Goal: Information Seeking & Learning: Understand process/instructions

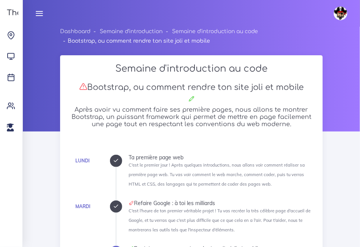
click at [39, 16] on icon at bounding box center [39, 13] width 8 height 8
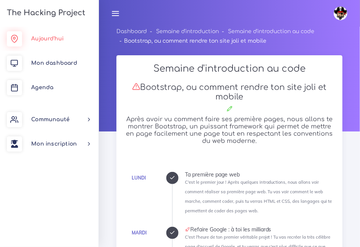
click at [36, 43] on link "Aujourd'hui" at bounding box center [49, 39] width 99 height 24
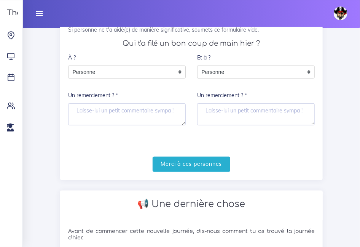
scroll to position [105, 0]
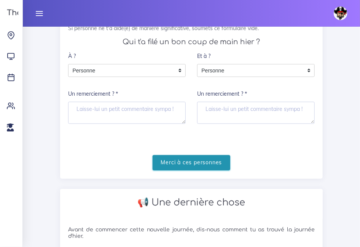
click at [176, 171] on input "Merci à ces personnes" at bounding box center [192, 163] width 78 height 16
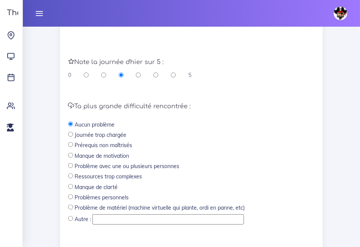
scroll to position [224, 0]
click at [157, 79] on input "radio" at bounding box center [156, 75] width 5 height 8
radio input "true"
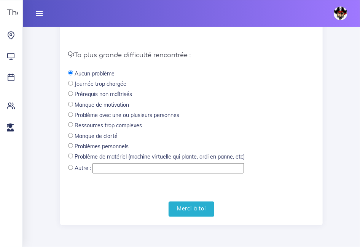
scroll to position [296, 0]
click at [256, 194] on form "Note la journée d'hier sur 5 : 0 5 Ta plus grande difficulté rencontrée : Aucun…" at bounding box center [191, 104] width 247 height 225
click at [79, 190] on form "Note la journée d'hier sur 5 : 0 5 Ta plus grande difficulté rencontrée : Aucun…" at bounding box center [191, 104] width 247 height 225
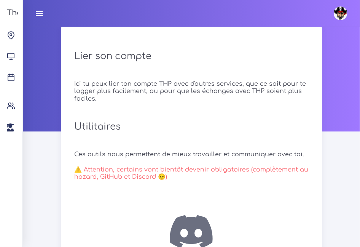
click at [40, 13] on icon at bounding box center [39, 13] width 8 height 8
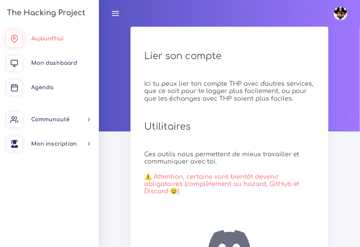
click at [53, 42] on link "Aujourd'hui" at bounding box center [49, 39] width 99 height 24
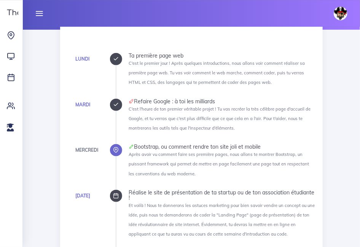
scroll to position [102, 0]
click at [38, 14] on icon at bounding box center [39, 13] width 8 height 8
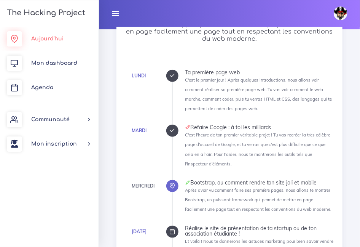
click at [43, 38] on span "Aujourd'hui" at bounding box center [47, 39] width 32 height 6
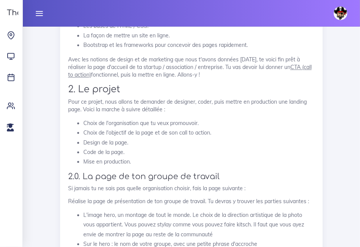
scroll to position [497, 0]
click at [134, 114] on p "Pour ce projet, nous allons te demander de designer, coder, puis mettre en prod…" at bounding box center [191, 107] width 247 height 16
drag, startPoint x: 104, startPoint y: 125, endPoint x: 66, endPoint y: 121, distance: 37.6
copy p "landing page"
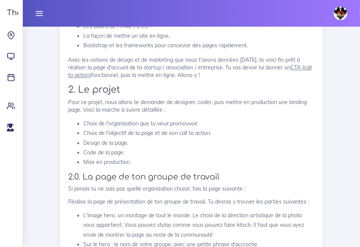
click at [191, 148] on li "Design de la page." at bounding box center [199, 144] width 232 height 10
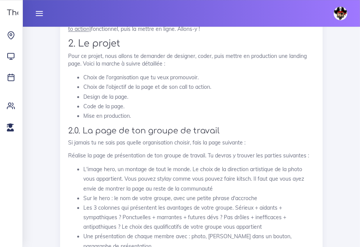
scroll to position [543, 0]
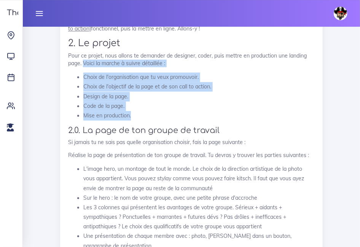
drag, startPoint x: 107, startPoint y: 76, endPoint x: 135, endPoint y: 131, distance: 62.2
copy div "Voici la marche à suivre détaillée : Choix de l'organisation que tu veux promou…"
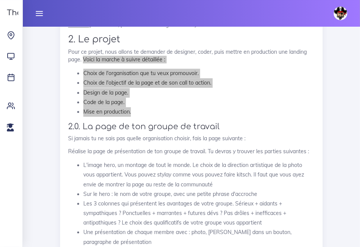
scroll to position [550, 0]
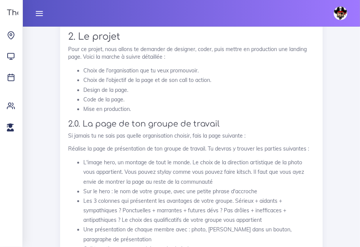
click at [220, 153] on p "Réalise la page de présentation de ton groupe de travail. Tu devras y trouver l…" at bounding box center [191, 149] width 247 height 8
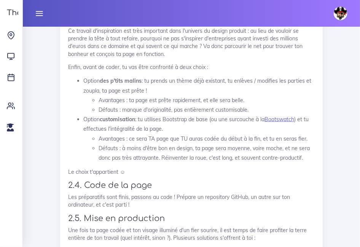
scroll to position [1171, 0]
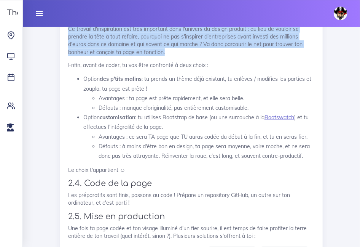
drag, startPoint x: 264, startPoint y: 125, endPoint x: 56, endPoint y: 95, distance: 210.7
copy p "Ce travail d'inspiration est très important dans l'univers du design produit : …"
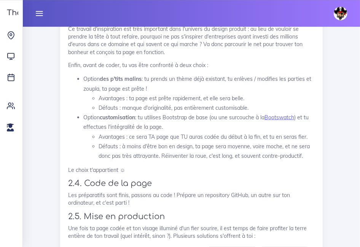
click at [216, 113] on li "Option des p'tits malins : tu prends un thème déjà existant, tu enlèves / modif…" at bounding box center [199, 93] width 232 height 38
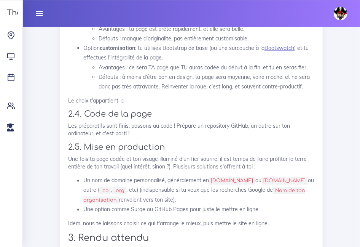
scroll to position [1243, 0]
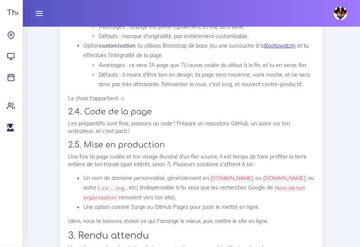
click at [282, 49] on link "Bootswatch" at bounding box center [280, 45] width 30 height 7
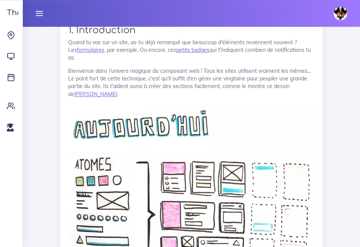
scroll to position [1585, 0]
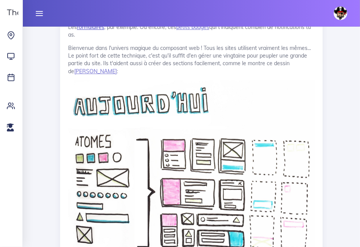
click at [104, 31] on link "formulaires" at bounding box center [90, 27] width 27 height 7
click at [210, 31] on link "petits badges" at bounding box center [192, 27] width 33 height 7
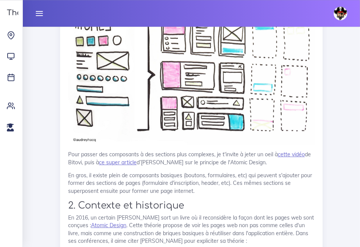
scroll to position [1705, 0]
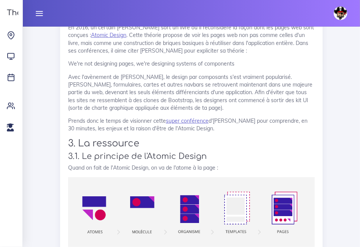
scroll to position [1892, 0]
